Goal: Find specific page/section: Find specific page/section

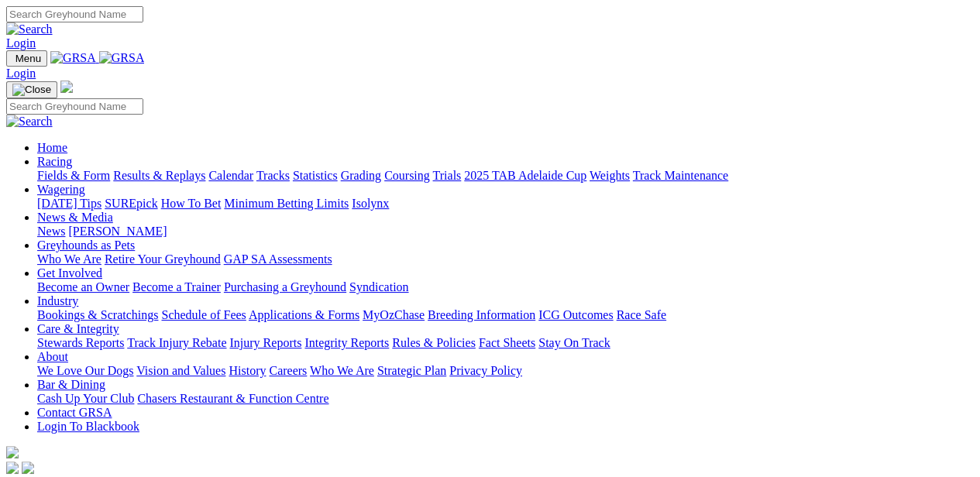
drag, startPoint x: 0, startPoint y: 0, endPoint x: 256, endPoint y: 62, distance: 263.2
click at [72, 155] on link "Racing" at bounding box center [54, 161] width 35 height 13
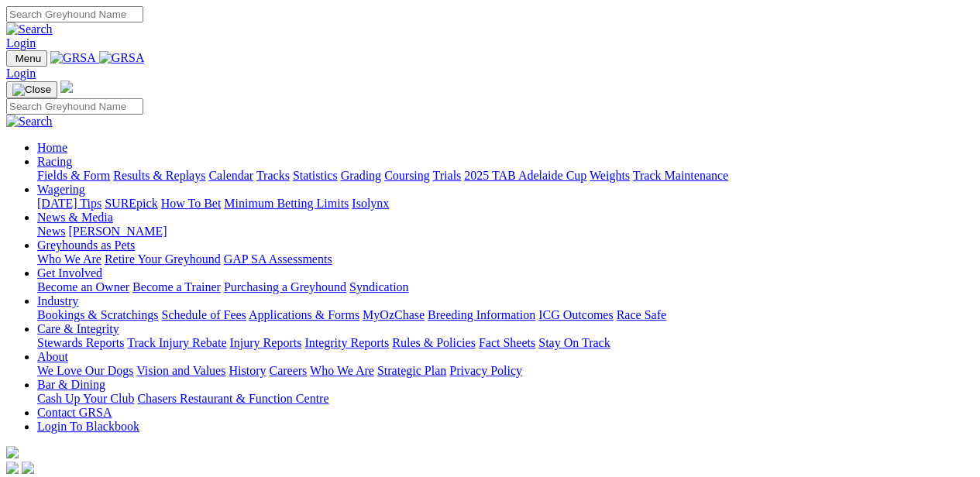
scroll to position [417, 0]
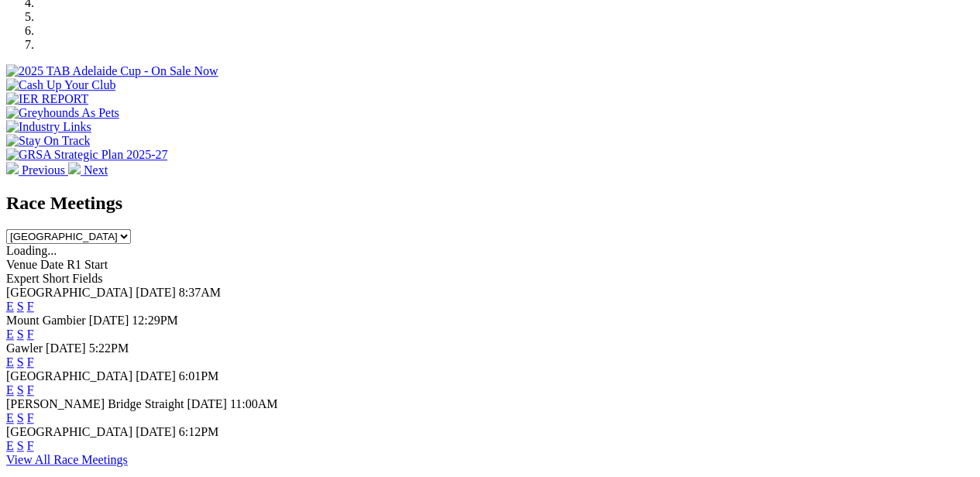
scroll to position [541, 0]
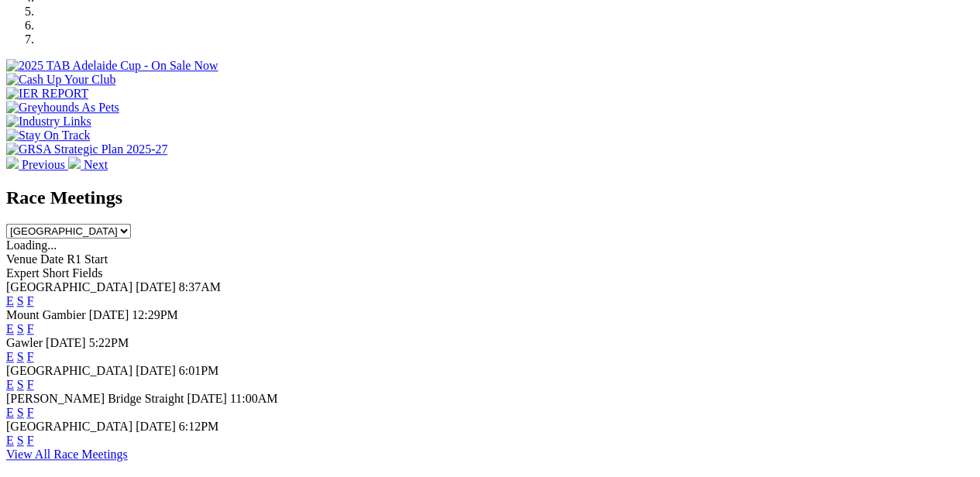
click at [34, 434] on link "F" at bounding box center [30, 440] width 7 height 13
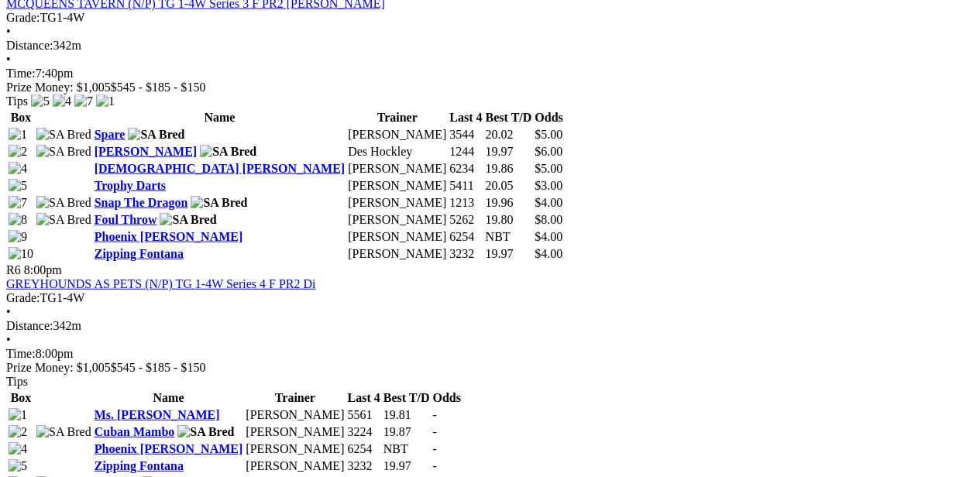
scroll to position [1932, 0]
